Goal: Check status: Check status

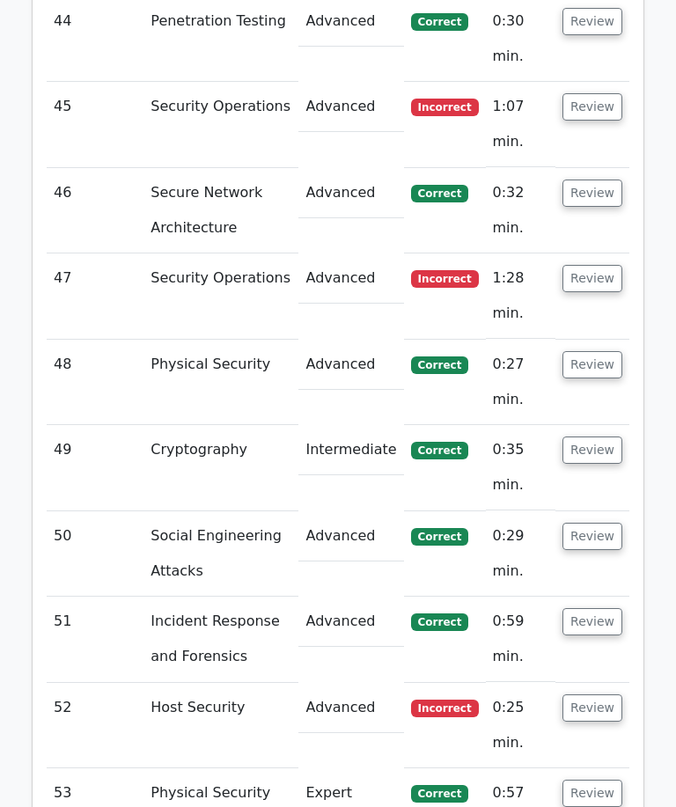
scroll to position [6600, 0]
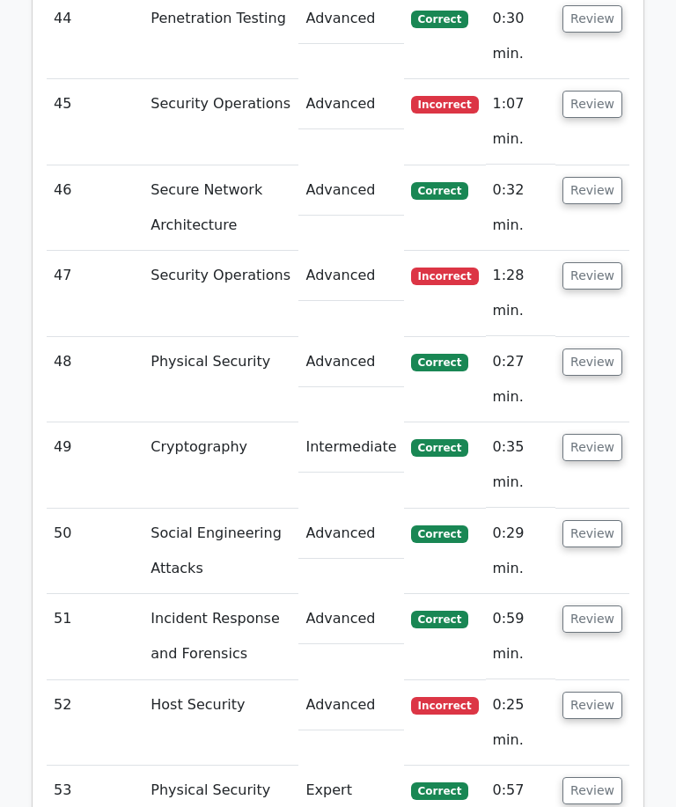
click at [606, 692] on button "Review" at bounding box center [593, 705] width 60 height 27
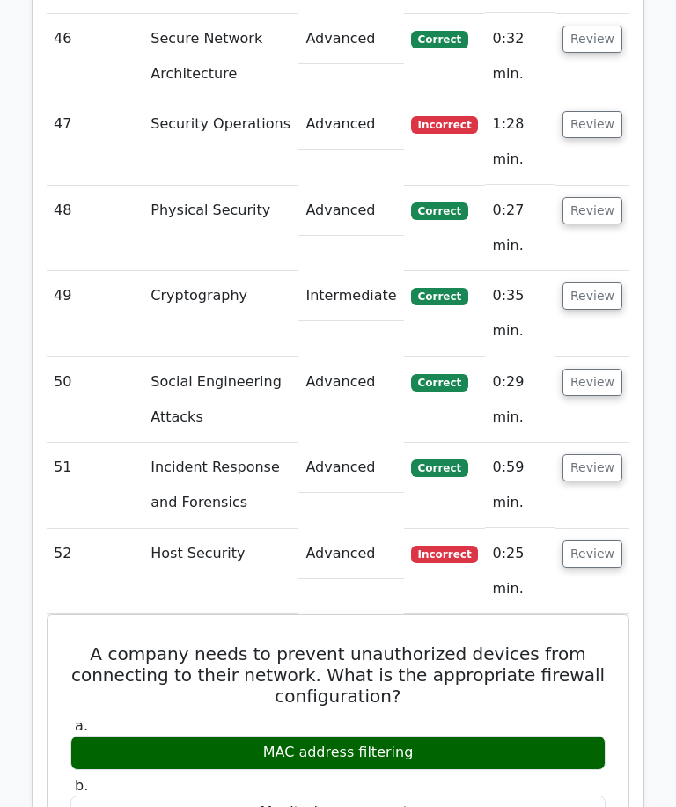
scroll to position [6760, 0]
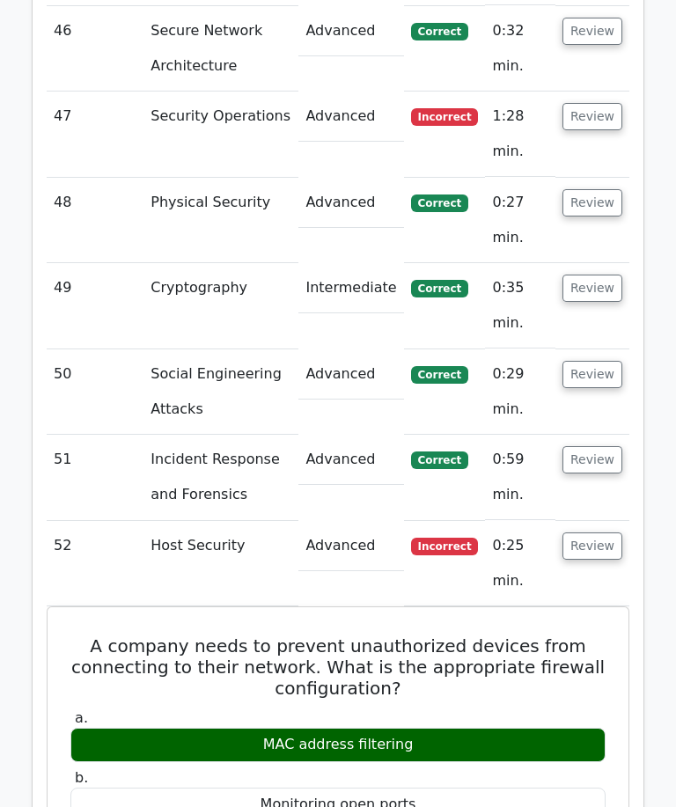
click at [598, 533] on button "Review" at bounding box center [593, 546] width 60 height 27
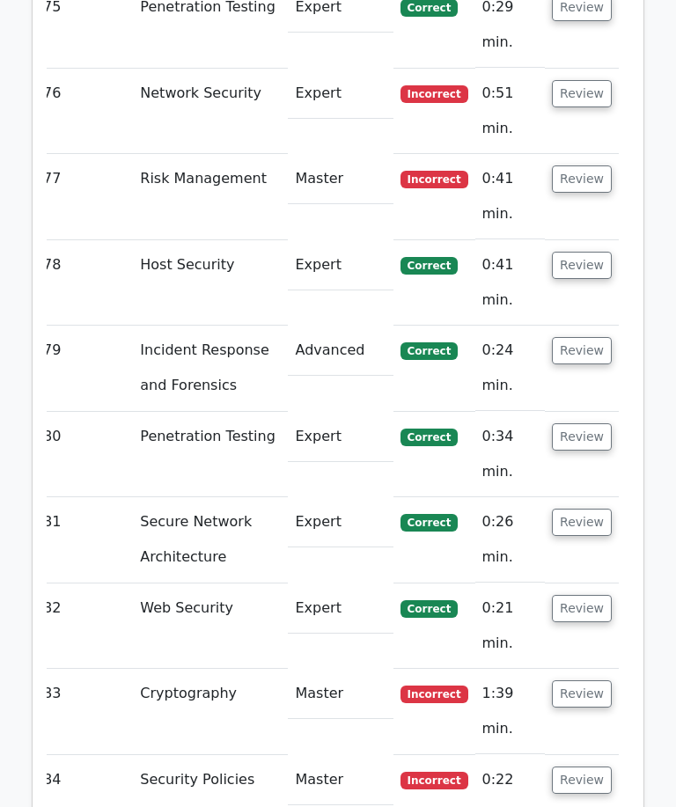
scroll to position [9274, 0]
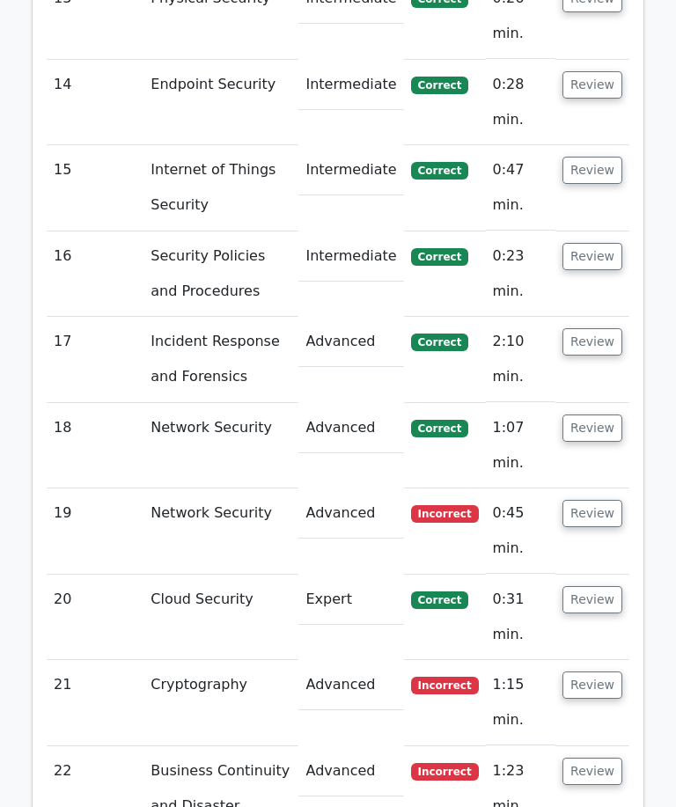
scroll to position [3945, 0]
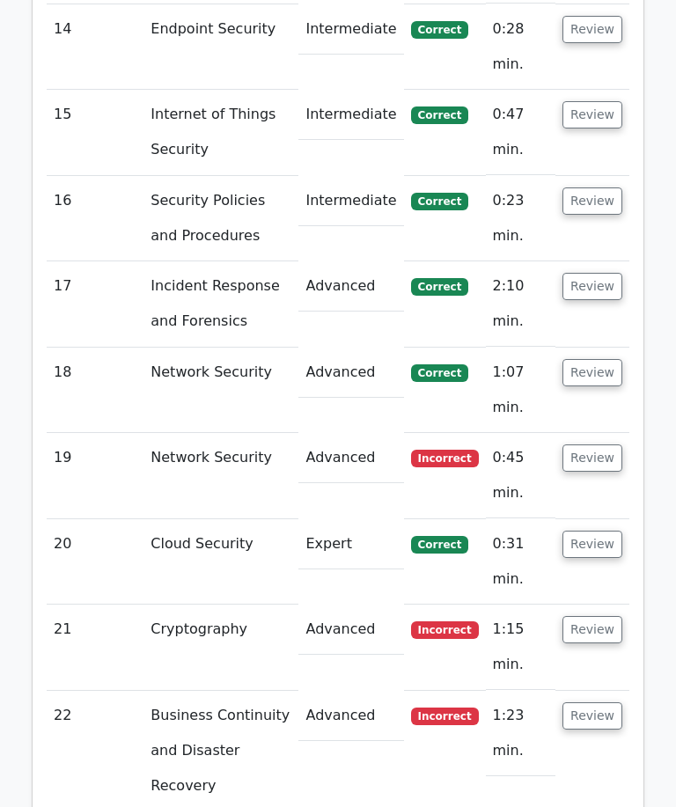
click at [605, 445] on button "Review" at bounding box center [593, 458] width 60 height 27
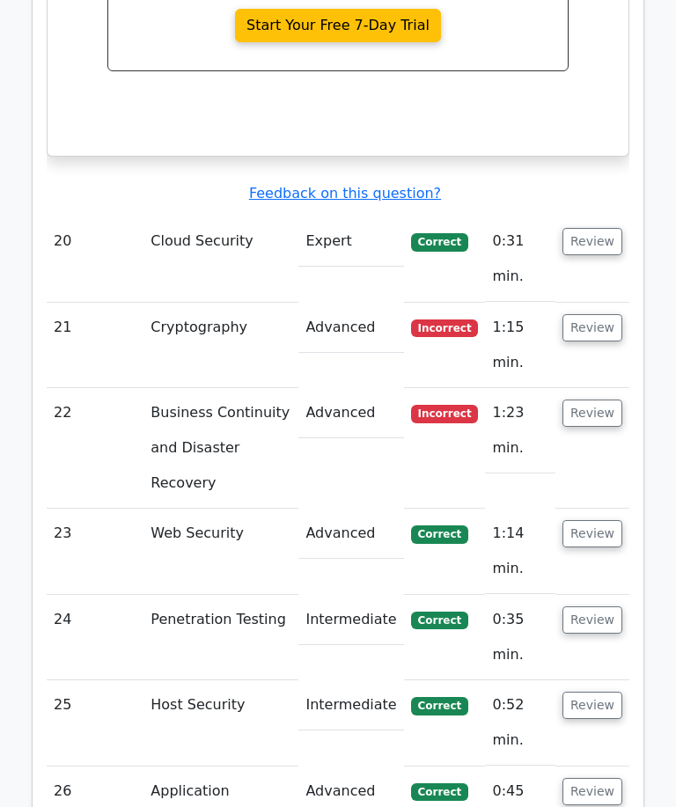
scroll to position [4977, 0]
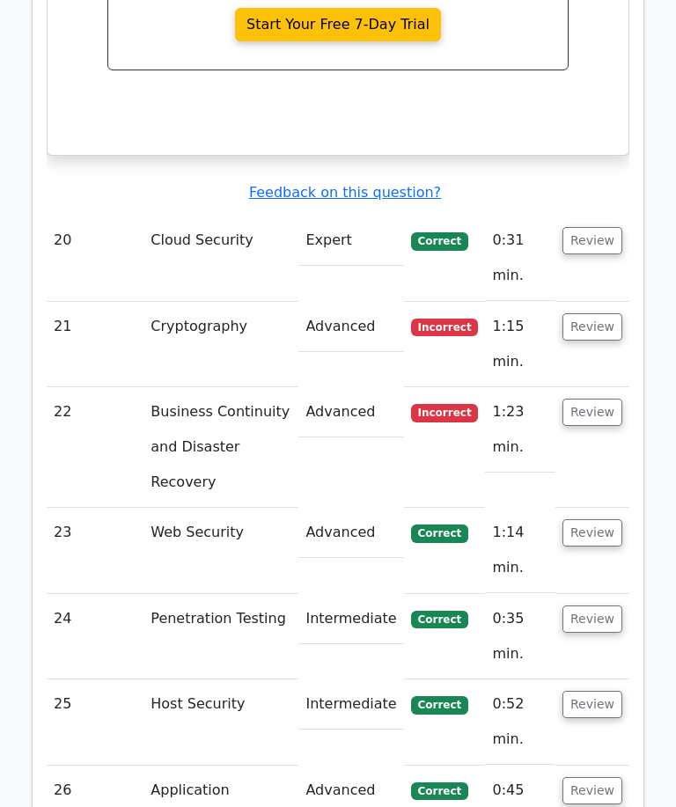
click at [609, 313] on button "Review" at bounding box center [593, 326] width 60 height 27
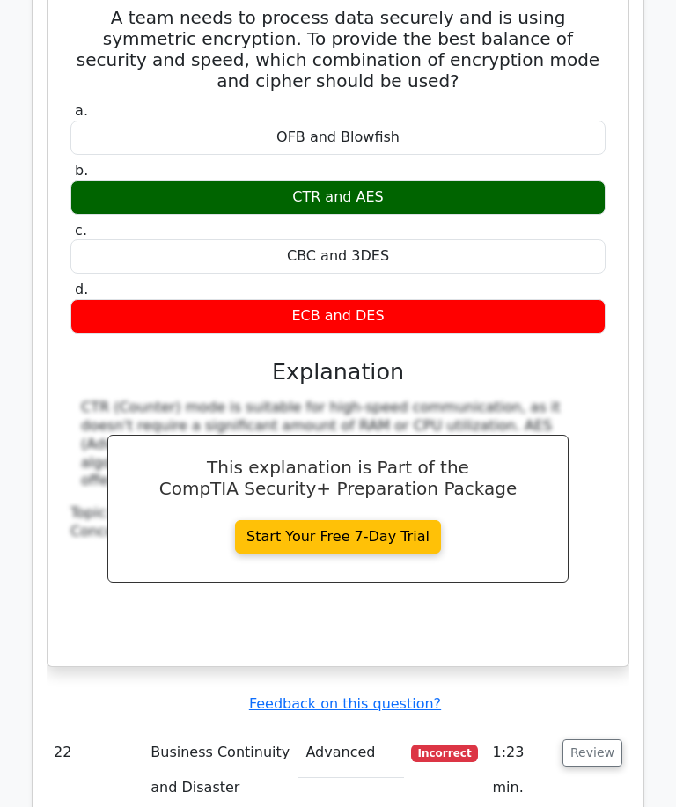
scroll to position [5387, 0]
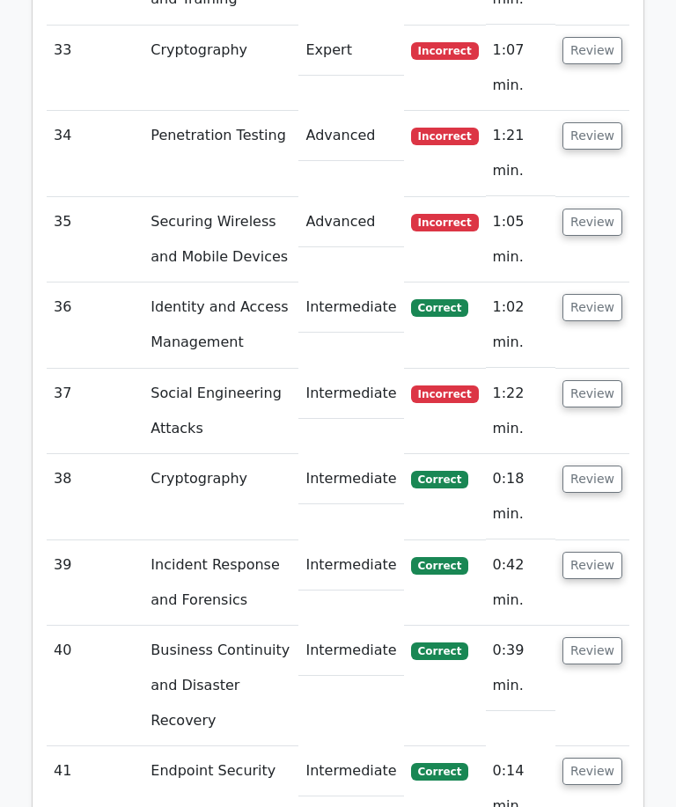
scroll to position [5589, 0]
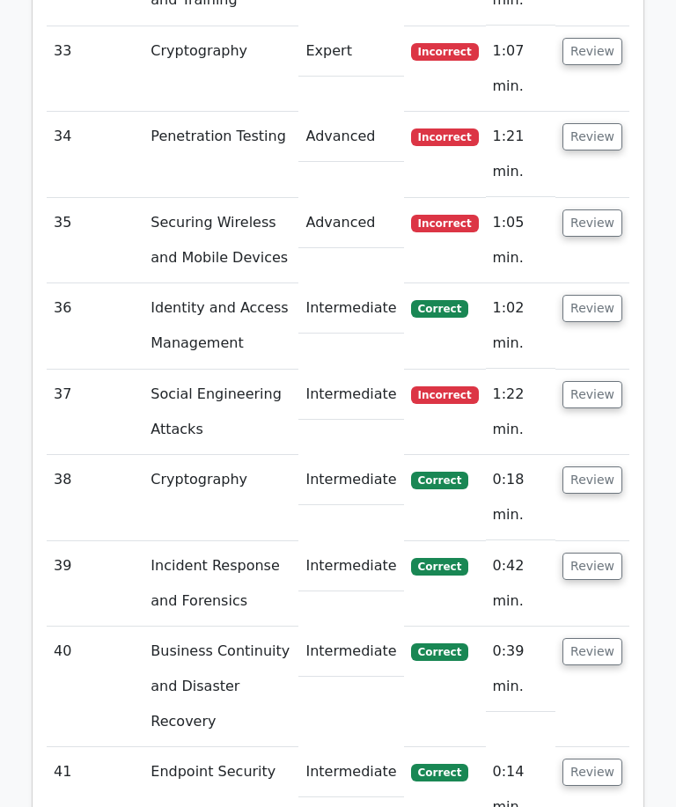
click at [609, 381] on button "Review" at bounding box center [593, 394] width 60 height 27
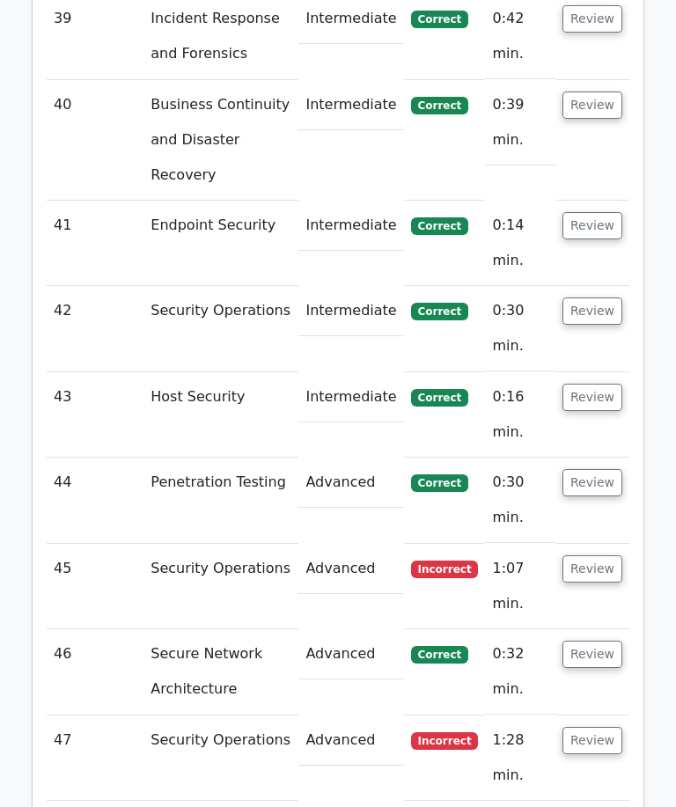
scroll to position [6897, 0]
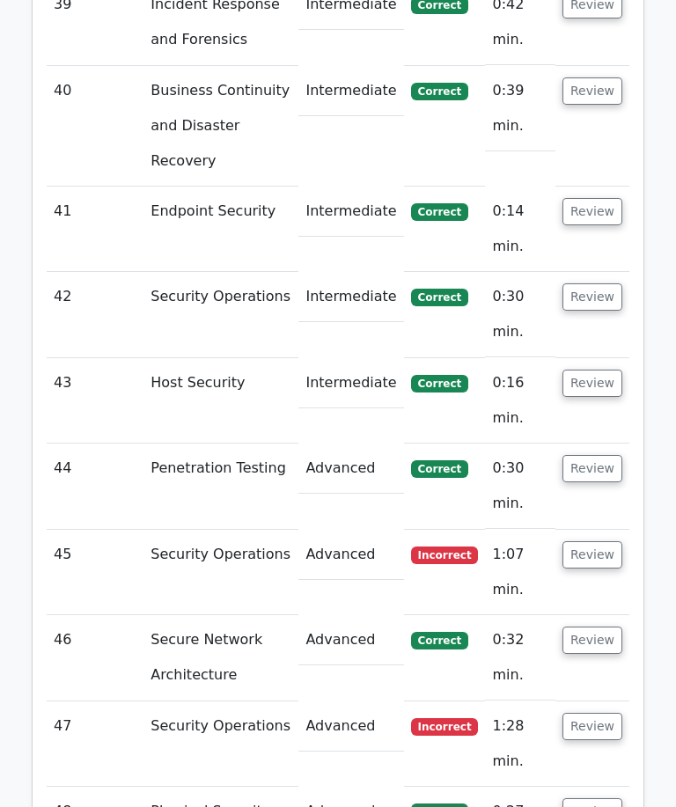
click at [620, 541] on button "Review" at bounding box center [593, 554] width 60 height 27
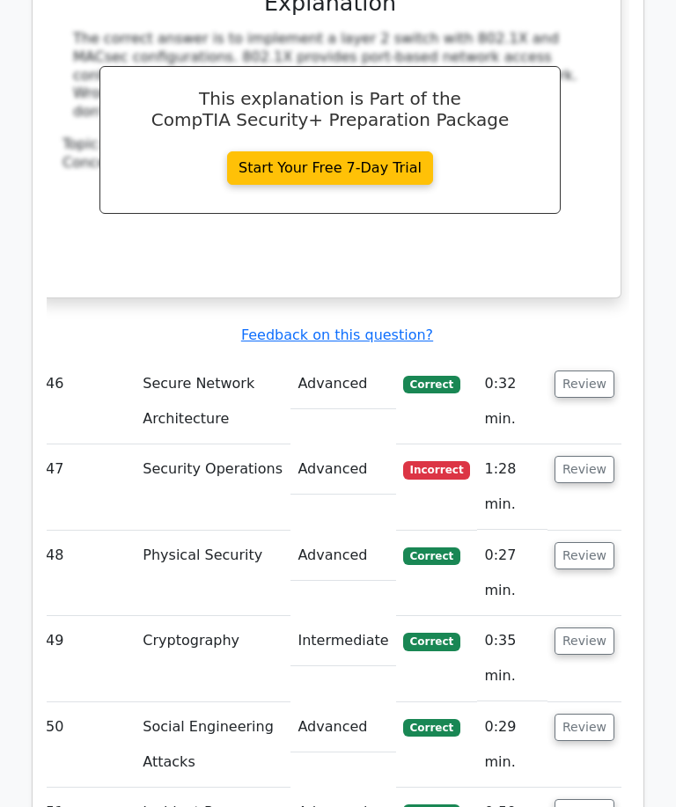
scroll to position [7932, 0]
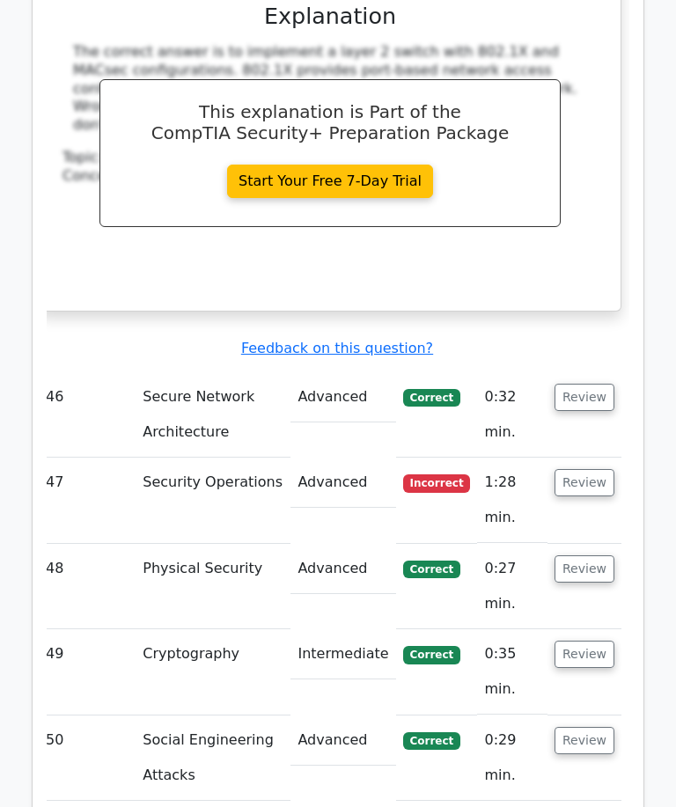
click at [599, 469] on button "Review" at bounding box center [585, 482] width 60 height 27
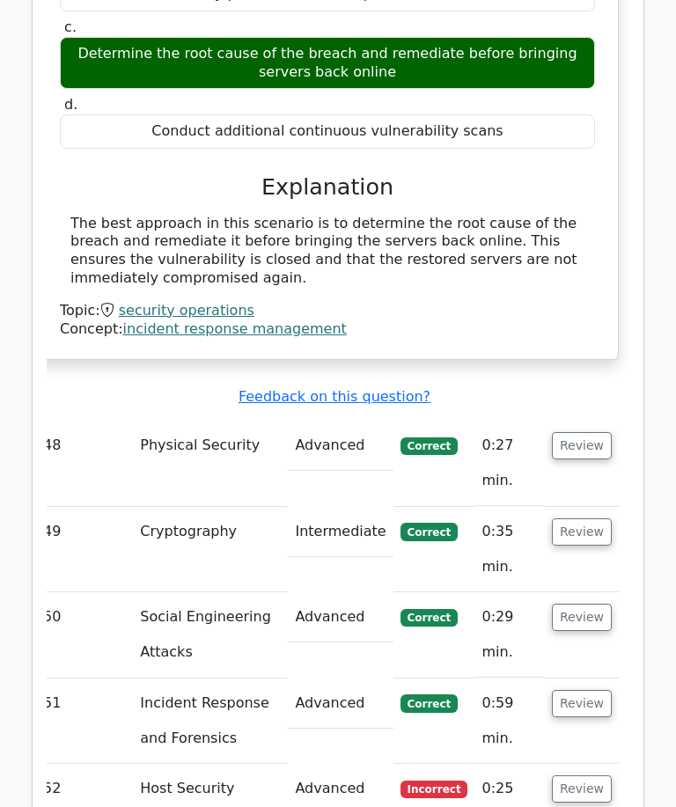
scroll to position [8715, 0]
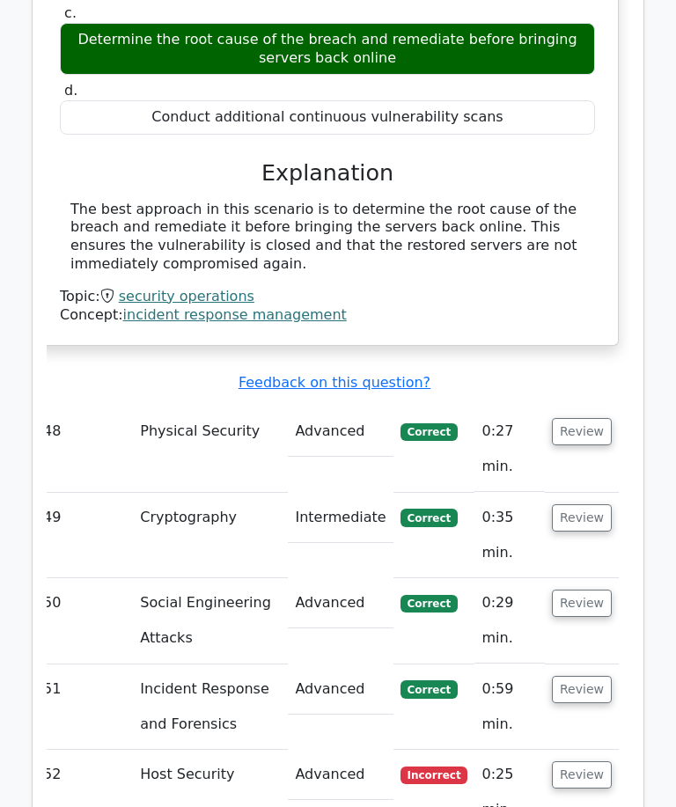
click at [594, 761] on button "Review" at bounding box center [582, 774] width 60 height 27
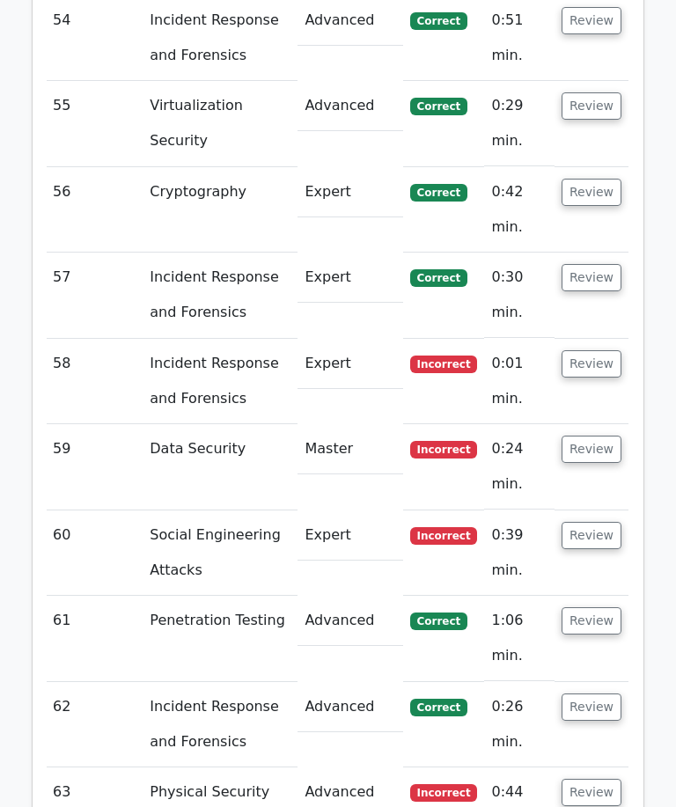
scroll to position [10373, 0]
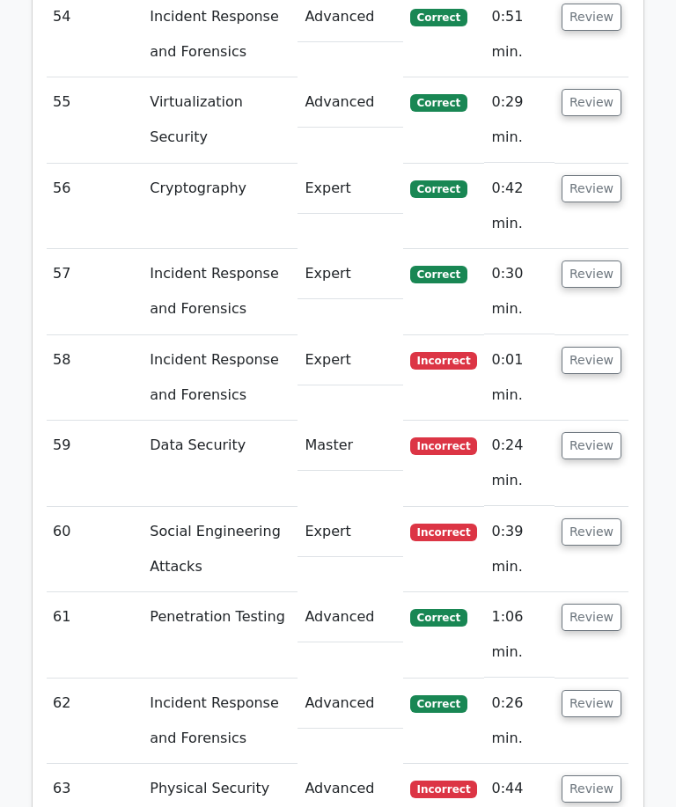
click at [605, 347] on button "Review" at bounding box center [592, 360] width 60 height 27
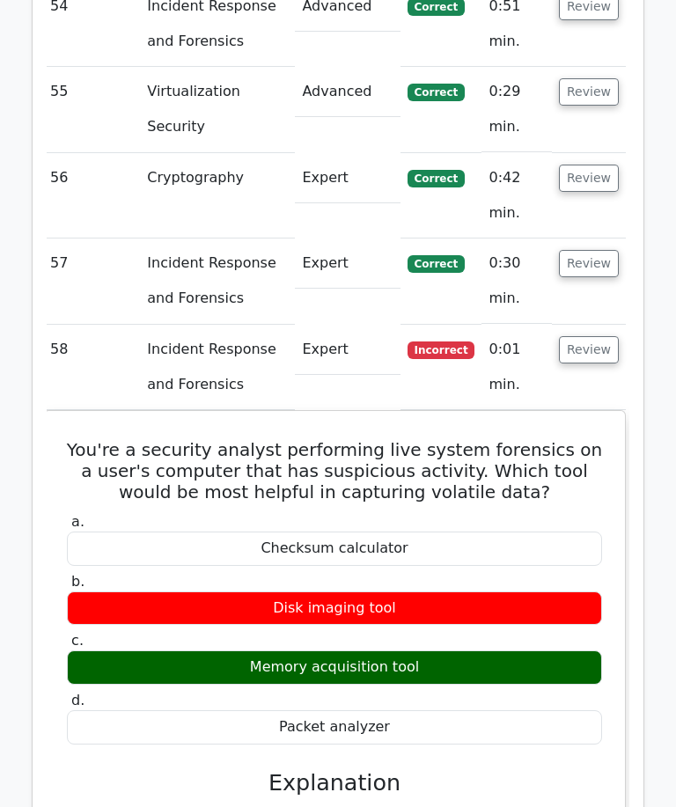
scroll to position [10381, 0]
